Goal: Information Seeking & Learning: Learn about a topic

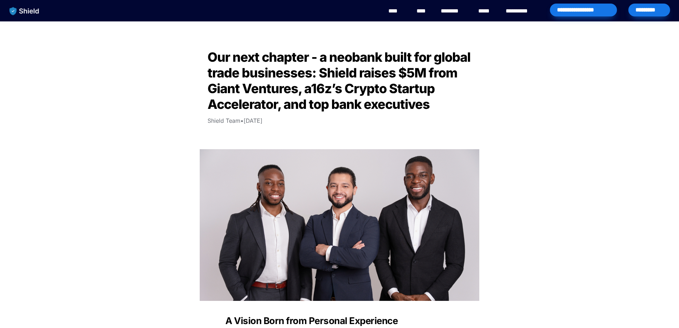
scroll to position [1025, 0]
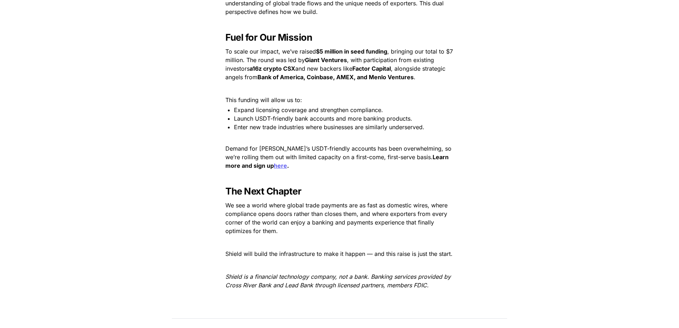
click at [281, 64] on span ", bringing our total to $7 million. The round was led by" at bounding box center [339, 56] width 229 height 16
click at [289, 64] on span ", bringing our total to $7 million. The round was led by" at bounding box center [339, 56] width 229 height 16
drag, startPoint x: 289, startPoint y: 167, endPoint x: 396, endPoint y: 158, distance: 107.7
click at [396, 64] on span ", bringing our total to $7 million. The round was led by" at bounding box center [339, 56] width 229 height 16
click at [388, 81] on strong "Bank of America, Coinbase, AMEX, and Menlo Ventures" at bounding box center [336, 76] width 156 height 7
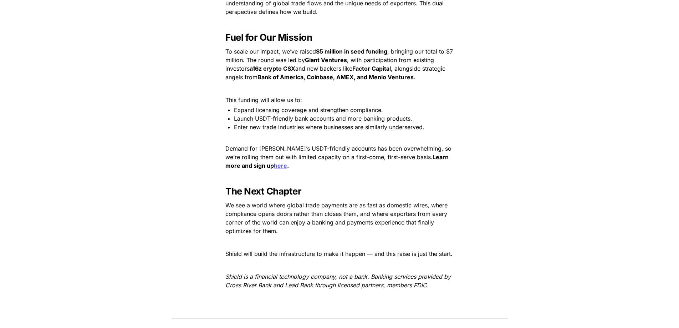
click at [263, 72] on strong "a16z crypto CSX" at bounding box center [273, 68] width 46 height 7
drag, startPoint x: 263, startPoint y: 174, endPoint x: 277, endPoint y: 174, distance: 14.6
click at [277, 72] on strong "a16z crypto CSX" at bounding box center [273, 68] width 46 height 7
click at [314, 72] on span "and new backers like" at bounding box center [323, 68] width 57 height 7
drag, startPoint x: 314, startPoint y: 171, endPoint x: 385, endPoint y: 168, distance: 71.8
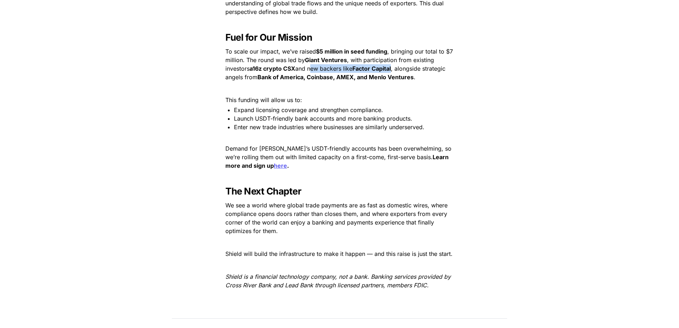
click at [385, 83] on p "To scale our impact, we’ve raised $5 million in seed funding , bringing our tot…" at bounding box center [340, 64] width 250 height 37
click at [386, 83] on p "To scale our impact, we’ve raised $5 million in seed funding , bringing our tot…" at bounding box center [340, 64] width 250 height 37
click at [252, 72] on strong "a16z crypto CSX" at bounding box center [273, 68] width 46 height 7
drag, startPoint x: 252, startPoint y: 170, endPoint x: 295, endPoint y: 170, distance: 43.2
click at [295, 72] on strong "a16z crypto CSX" at bounding box center [273, 68] width 46 height 7
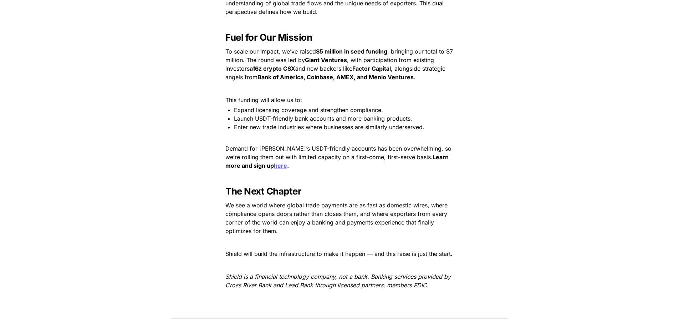
click at [350, 72] on span "and new backers like" at bounding box center [323, 68] width 57 height 7
drag, startPoint x: 350, startPoint y: 175, endPoint x: 389, endPoint y: 171, distance: 39.4
click at [389, 83] on p "To scale our impact, we’ve raised $5 million in seed funding , bringing our tot…" at bounding box center [340, 64] width 250 height 37
click at [389, 72] on strong "Factor Capital" at bounding box center [372, 68] width 39 height 7
click at [308, 64] on strong "Giant Ventures" at bounding box center [326, 59] width 42 height 7
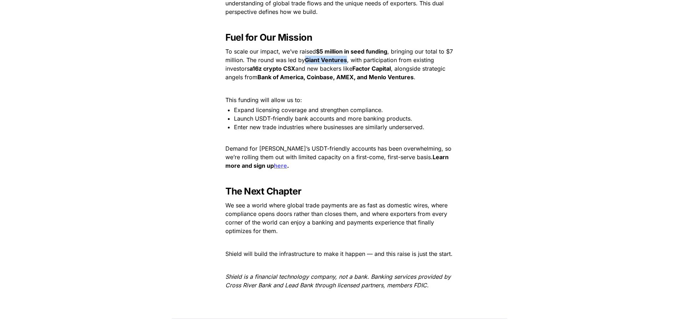
drag, startPoint x: 308, startPoint y: 164, endPoint x: 341, endPoint y: 166, distance: 33.2
click at [341, 64] on strong "Giant Ventures" at bounding box center [326, 59] width 42 height 7
click at [361, 72] on span ", with participation from existing investors" at bounding box center [330, 64] width 211 height 16
click at [360, 72] on span ", with participation from existing investors" at bounding box center [330, 64] width 211 height 16
click at [259, 72] on strong "a16z crypto CSX" at bounding box center [273, 68] width 46 height 7
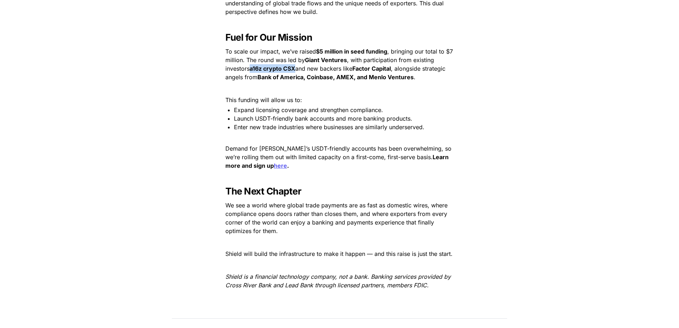
drag, startPoint x: 259, startPoint y: 172, endPoint x: 295, endPoint y: 171, distance: 35.4
click at [295, 72] on strong "a16z crypto CSX" at bounding box center [273, 68] width 46 height 7
click at [330, 72] on span "and new backers like" at bounding box center [323, 68] width 57 height 7
click at [316, 72] on span "and new backers like" at bounding box center [323, 68] width 57 height 7
drag, startPoint x: 316, startPoint y: 173, endPoint x: 387, endPoint y: 173, distance: 70.3
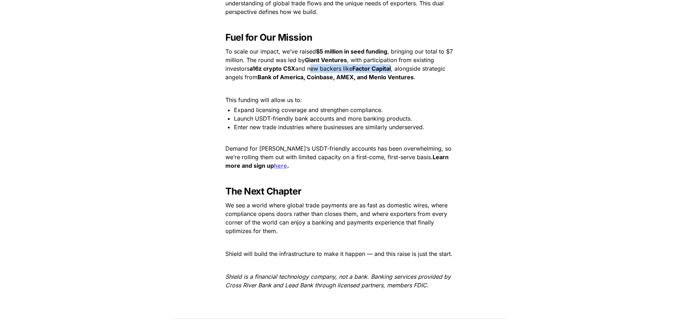
click at [387, 83] on p "To scale our impact, we’ve raised $5 million in seed funding , bringing our tot…" at bounding box center [340, 64] width 250 height 37
click at [387, 72] on strong "Factor Capital" at bounding box center [372, 68] width 39 height 7
click at [256, 72] on strong "a16z crypto CSX" at bounding box center [273, 68] width 46 height 7
drag, startPoint x: 256, startPoint y: 172, endPoint x: 291, endPoint y: 173, distance: 35.4
click at [291, 72] on strong "a16z crypto CSX" at bounding box center [273, 68] width 46 height 7
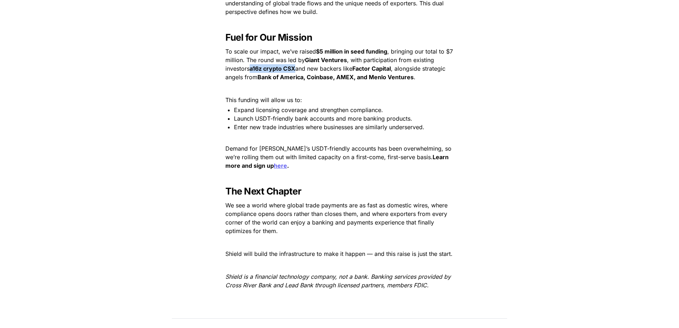
click at [307, 83] on p "To scale our impact, we’ve raised $5 million in seed funding , bringing our tot…" at bounding box center [340, 64] width 250 height 37
drag, startPoint x: 307, startPoint y: 168, endPoint x: 367, endPoint y: 161, distance: 61.0
click at [367, 83] on p "To scale our impact, we’ve raised $5 million in seed funding , bringing our tot…" at bounding box center [340, 64] width 250 height 37
click at [350, 72] on span "and new backers like" at bounding box center [323, 68] width 57 height 7
click at [247, 72] on span ", with participation from existing investors" at bounding box center [330, 64] width 211 height 16
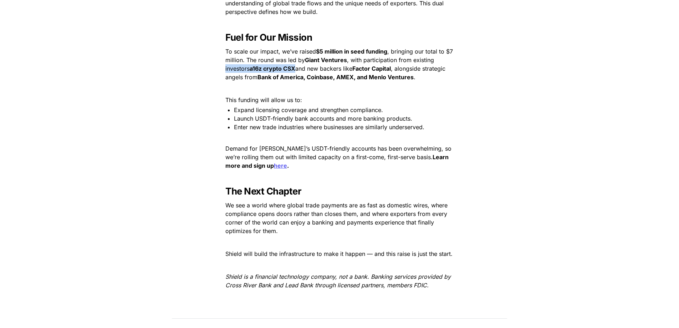
drag, startPoint x: 247, startPoint y: 175, endPoint x: 288, endPoint y: 174, distance: 41.8
click at [288, 83] on p "To scale our impact, we’ve raised $5 million in seed funding , bringing our tot…" at bounding box center [340, 64] width 250 height 37
click at [331, 72] on span "and new backers like" at bounding box center [323, 68] width 57 height 7
drag, startPoint x: 331, startPoint y: 174, endPoint x: 398, endPoint y: 174, distance: 66.4
click at [398, 83] on p "To scale our impact, we’ve raised $5 million in seed funding , bringing our tot…" at bounding box center [340, 64] width 250 height 37
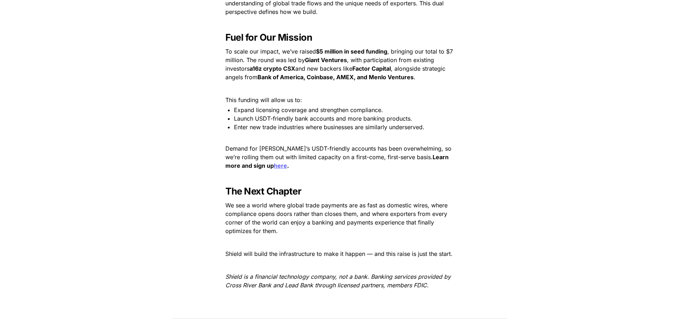
click at [393, 81] on strong "Bank of America, Coinbase, AMEX, and Menlo Ventures" at bounding box center [336, 76] width 156 height 7
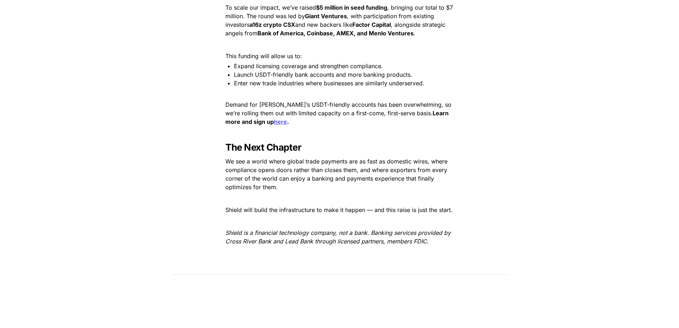
scroll to position [1132, 0]
